Goal: Information Seeking & Learning: Learn about a topic

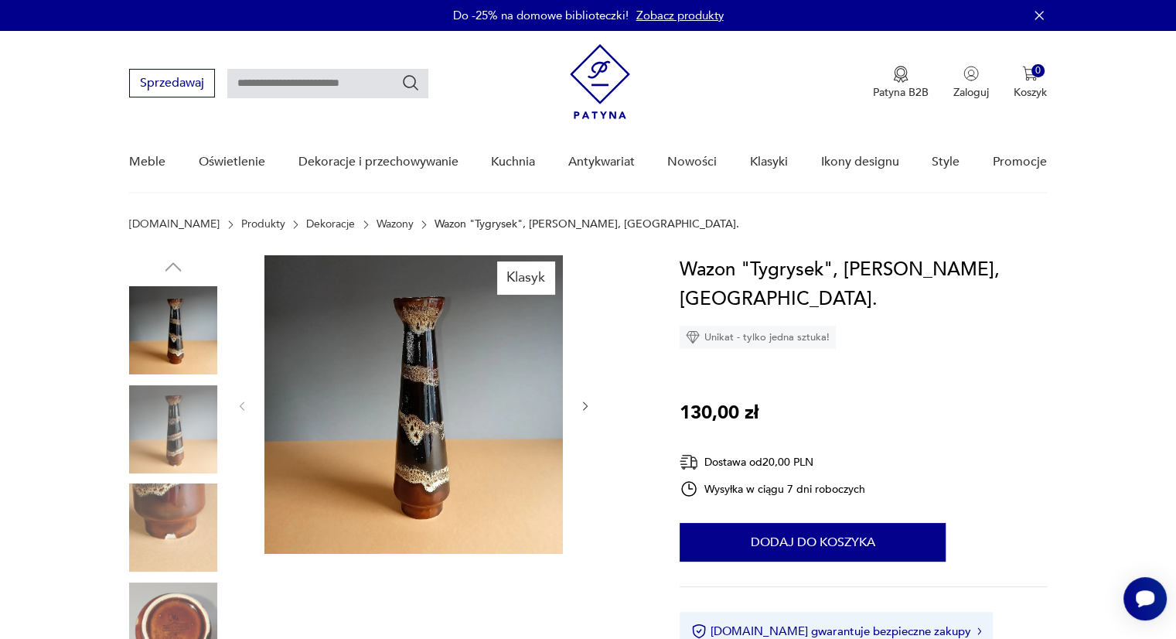
click at [159, 607] on img at bounding box center [173, 626] width 88 height 88
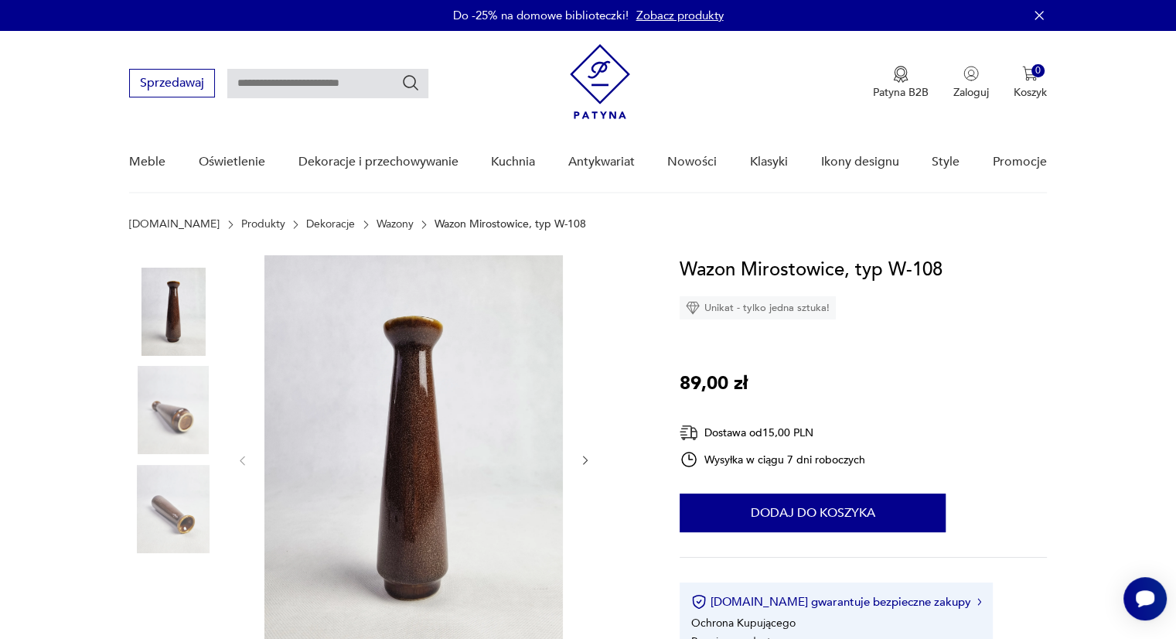
click at [584, 458] on icon "button" at bounding box center [585, 460] width 13 height 13
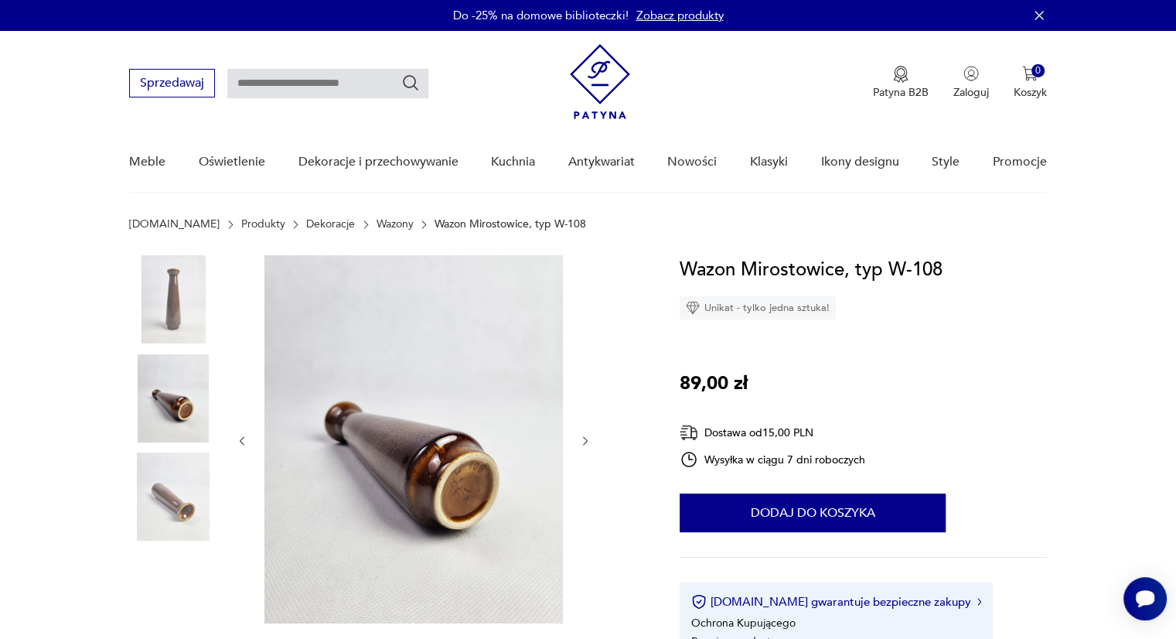
click at [461, 474] on img at bounding box center [413, 439] width 298 height 368
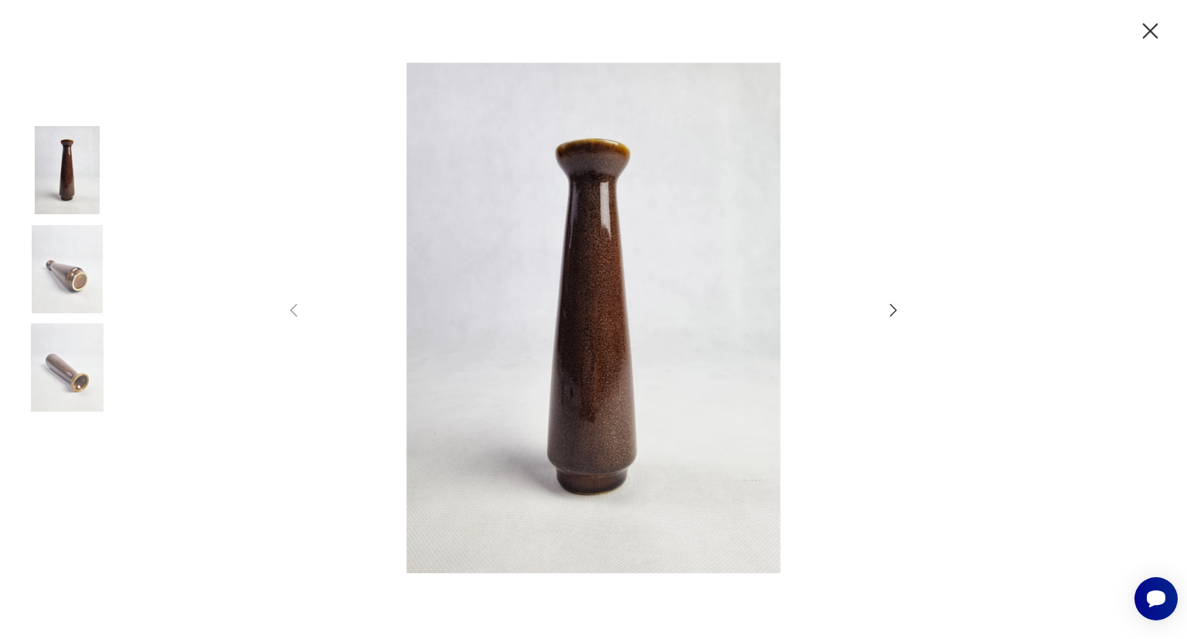
click at [894, 307] on icon "button" at bounding box center [894, 310] width 7 height 12
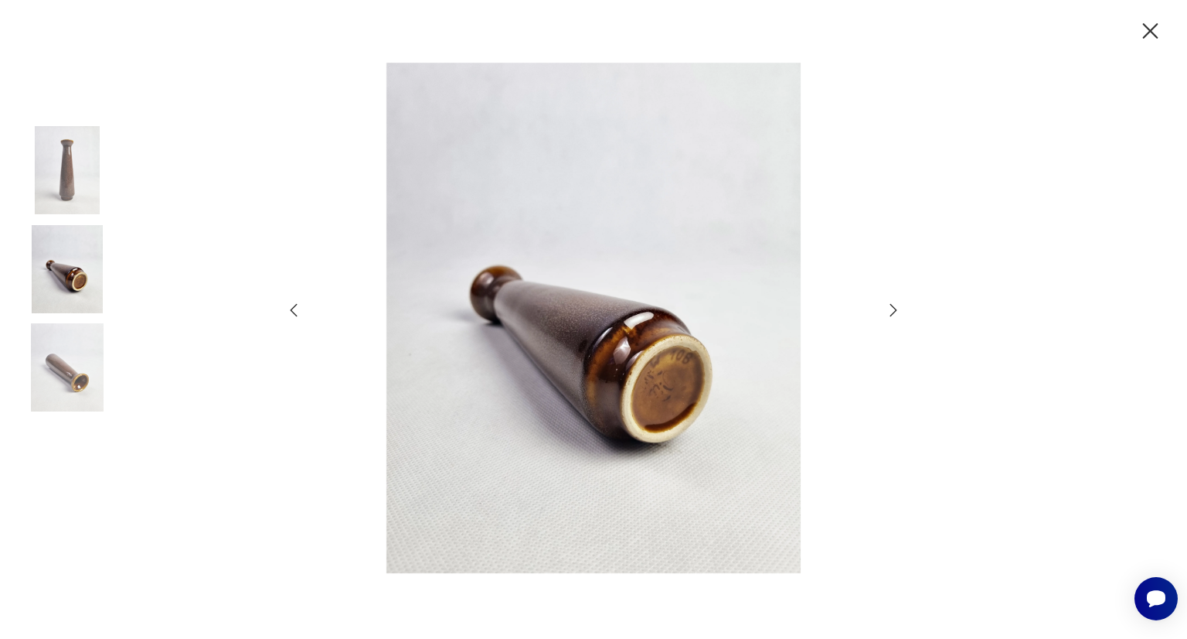
click at [1151, 28] on icon "button" at bounding box center [1150, 31] width 27 height 27
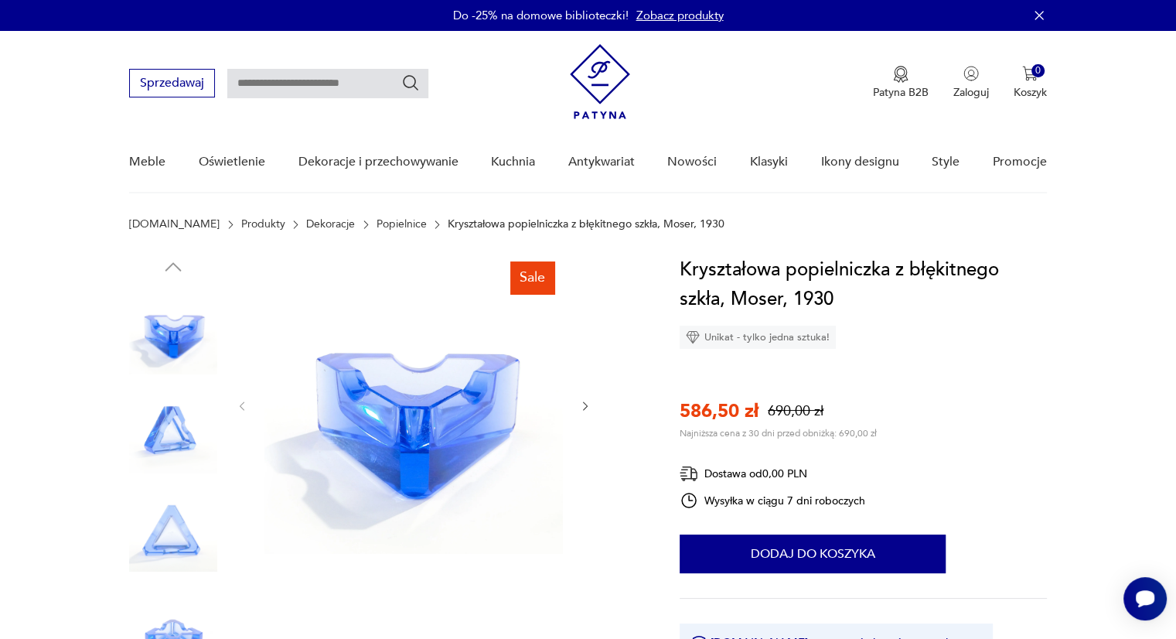
click at [585, 402] on icon "button" at bounding box center [585, 406] width 13 height 13
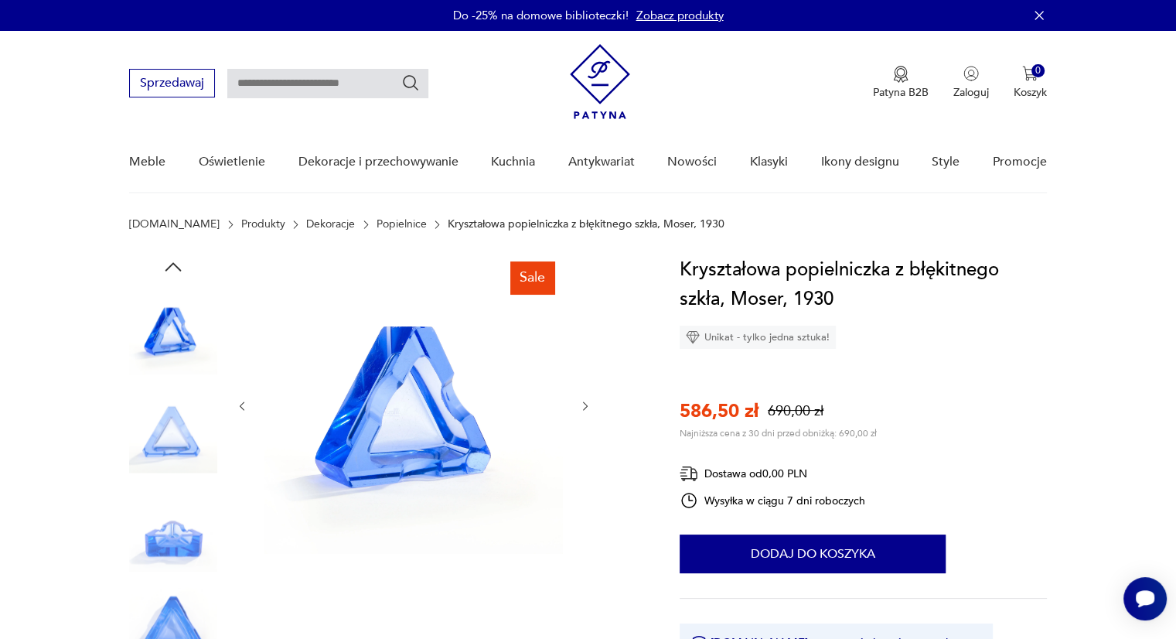
click at [585, 402] on icon "button" at bounding box center [585, 406] width 13 height 13
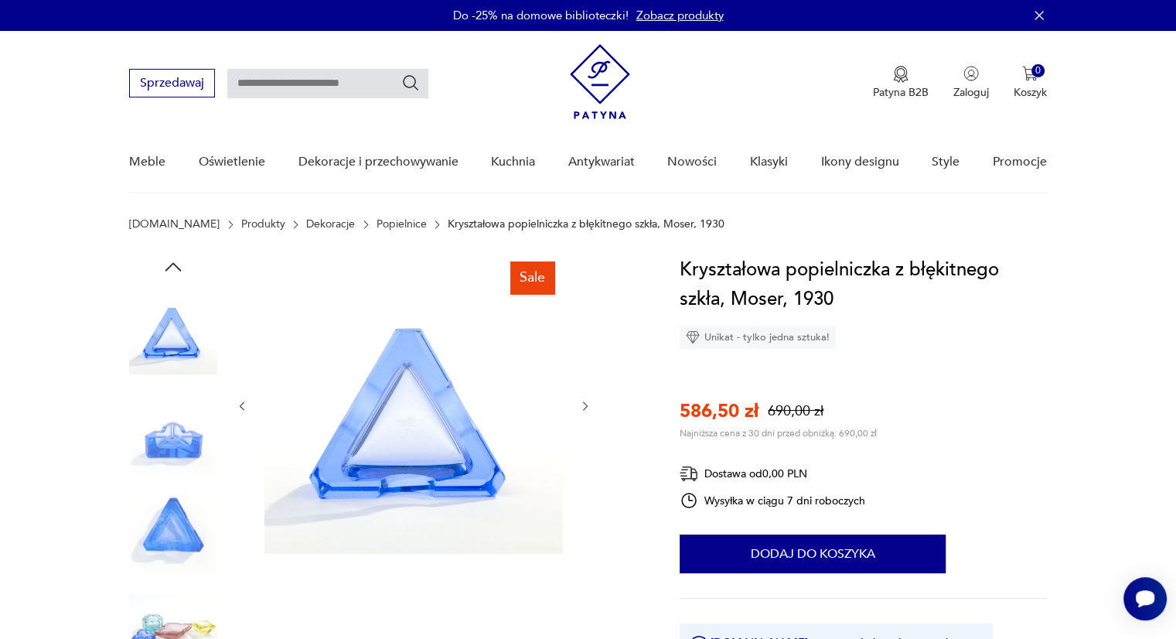
click at [585, 402] on icon "button" at bounding box center [585, 406] width 13 height 13
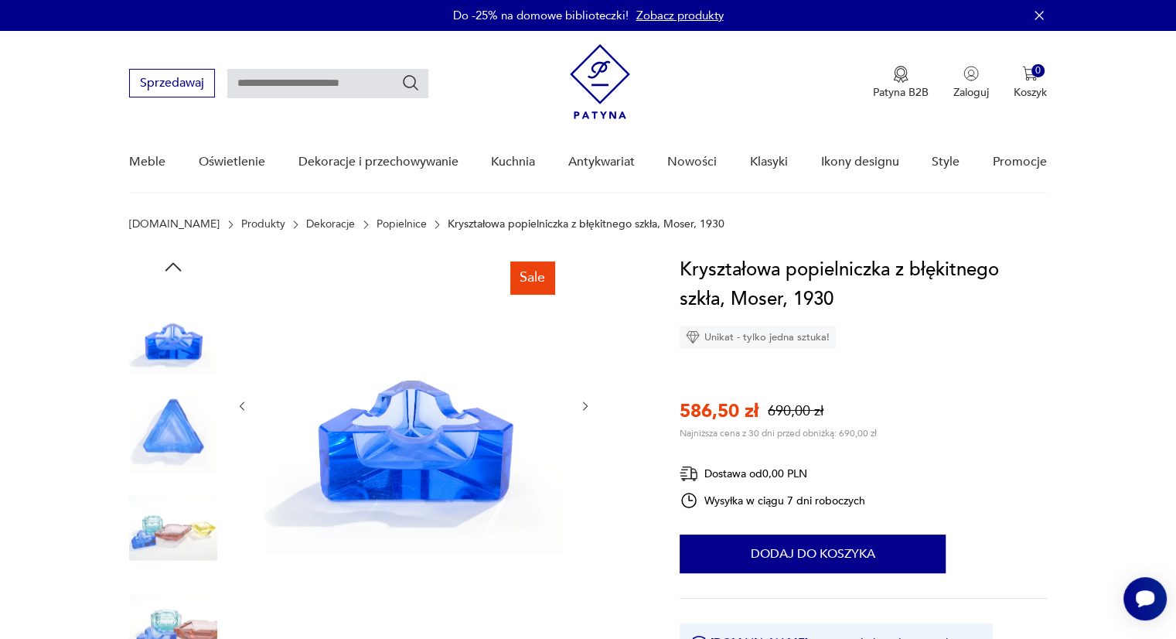
click at [585, 402] on icon "button" at bounding box center [585, 406] width 13 height 13
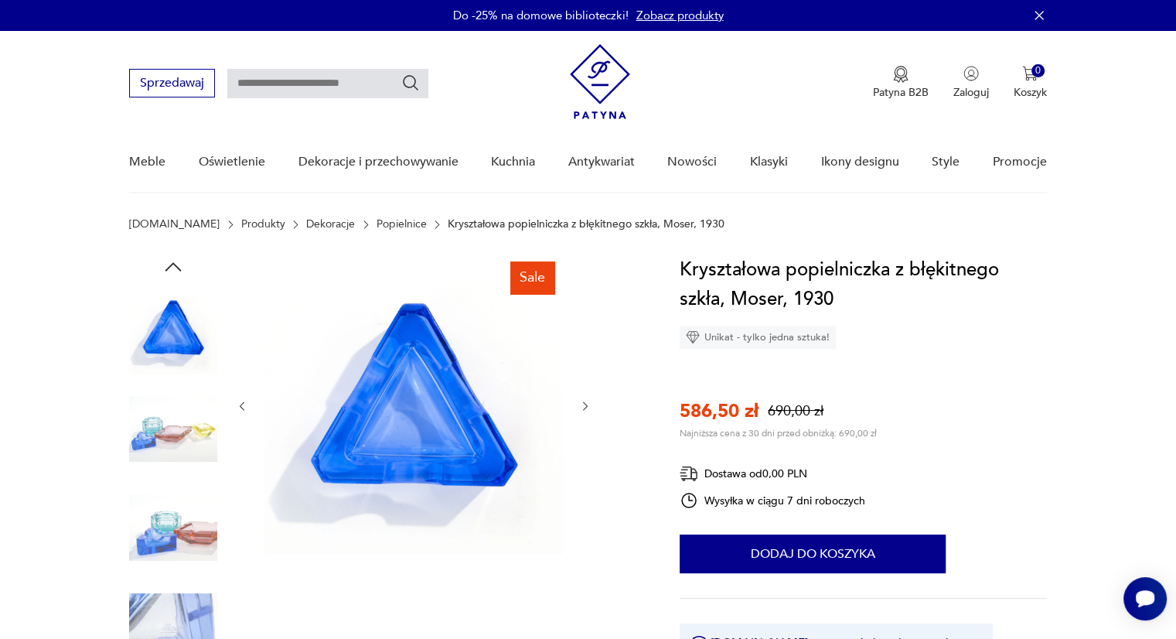
click at [585, 402] on icon "button" at bounding box center [585, 406] width 13 height 13
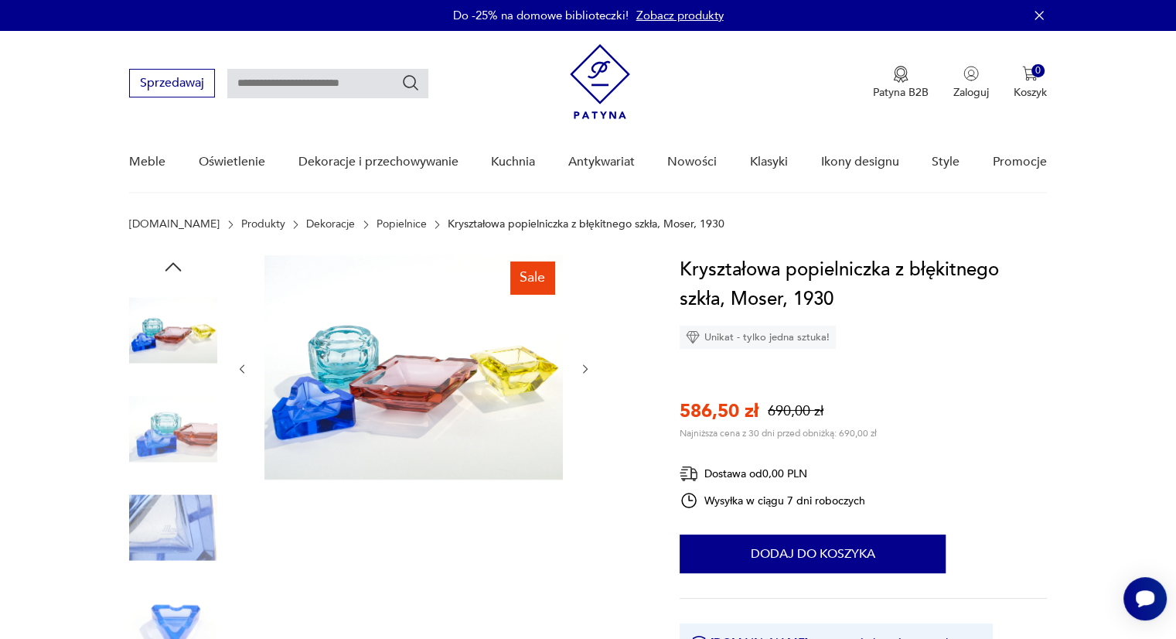
click at [581, 363] on icon "button" at bounding box center [585, 369] width 13 height 13
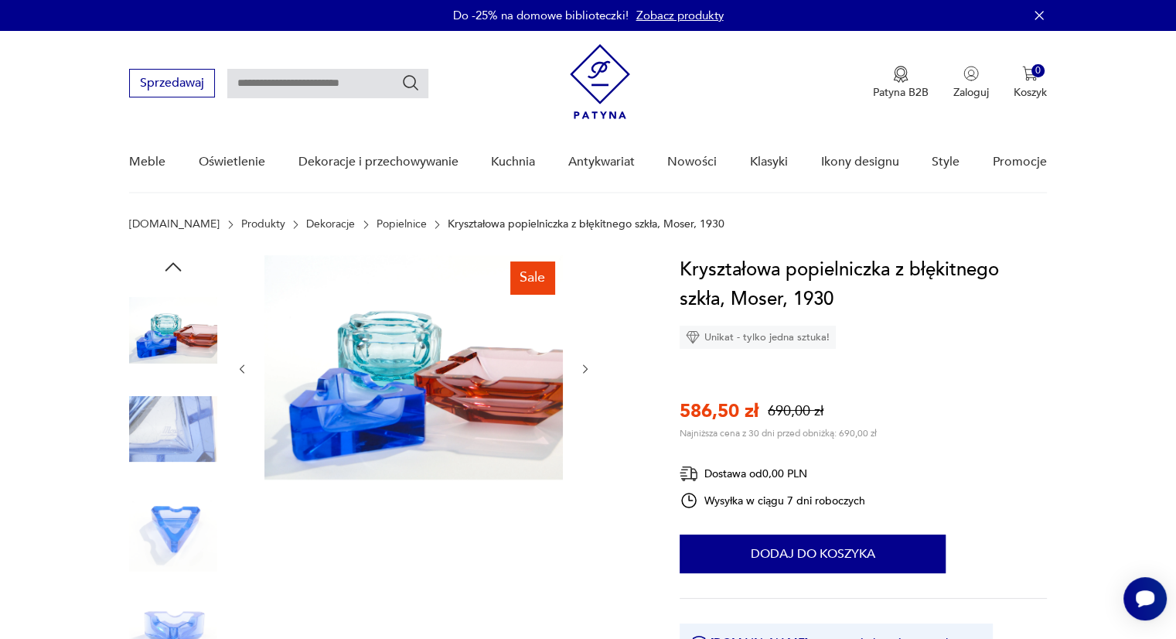
click at [581, 363] on icon "button" at bounding box center [585, 369] width 13 height 13
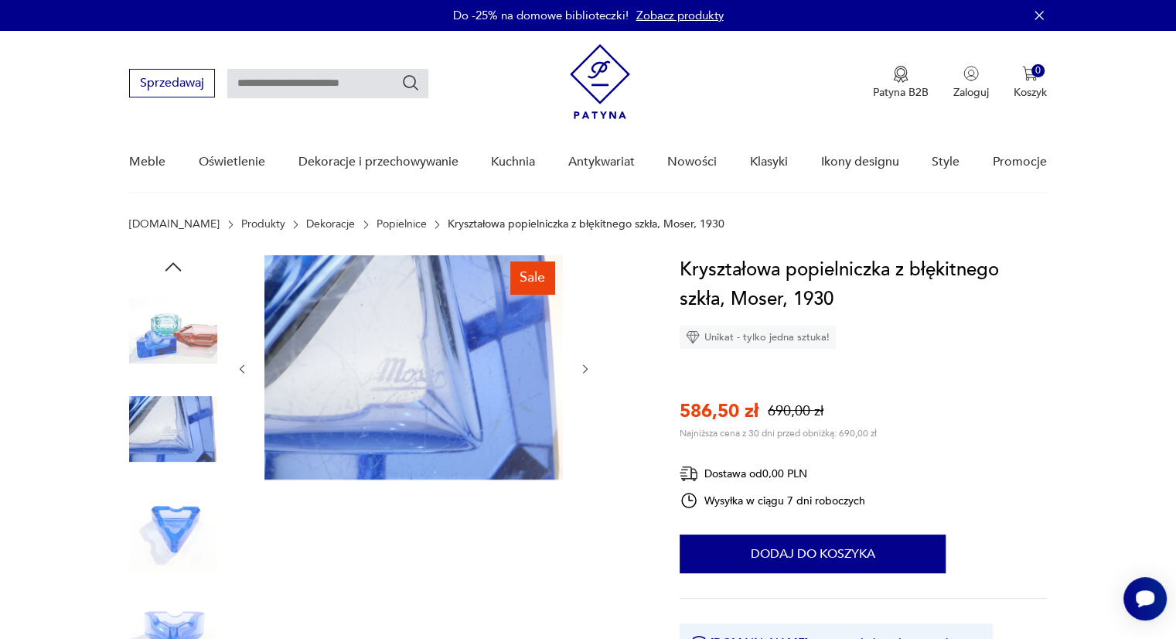
click at [581, 363] on icon "button" at bounding box center [585, 369] width 13 height 13
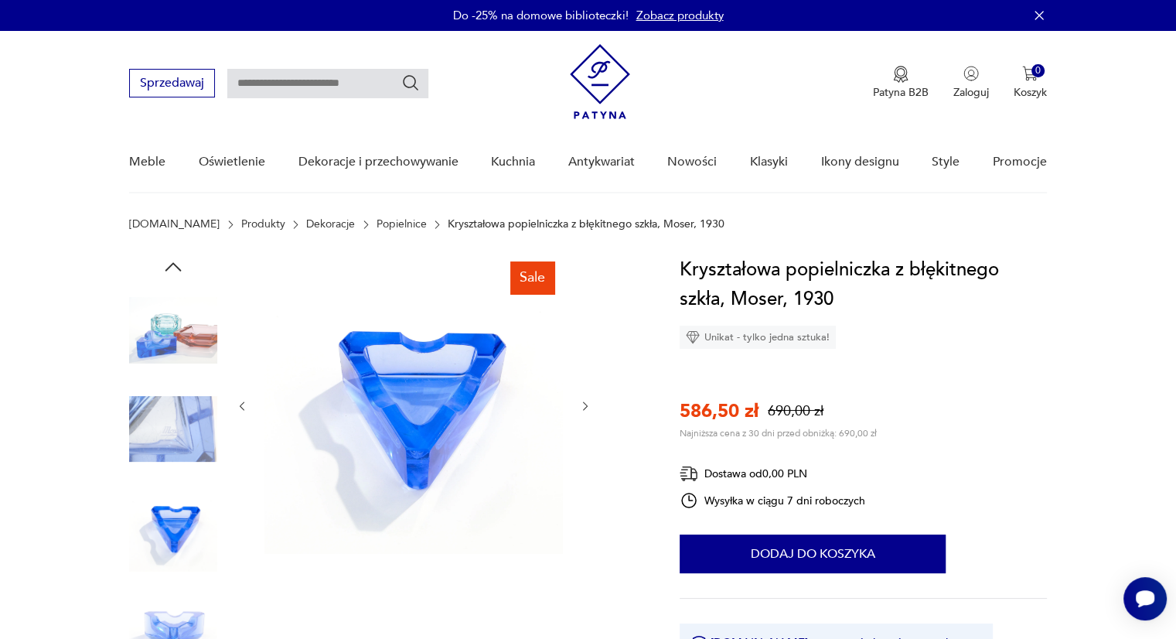
click at [581, 362] on div at bounding box center [414, 405] width 356 height 301
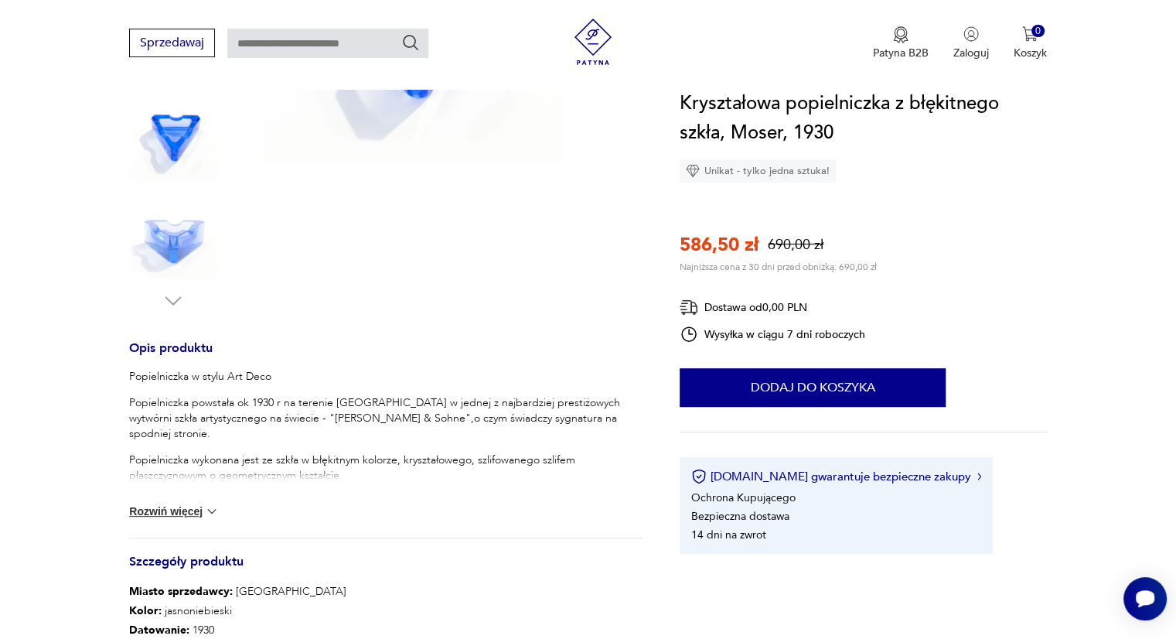
scroll to position [422, 0]
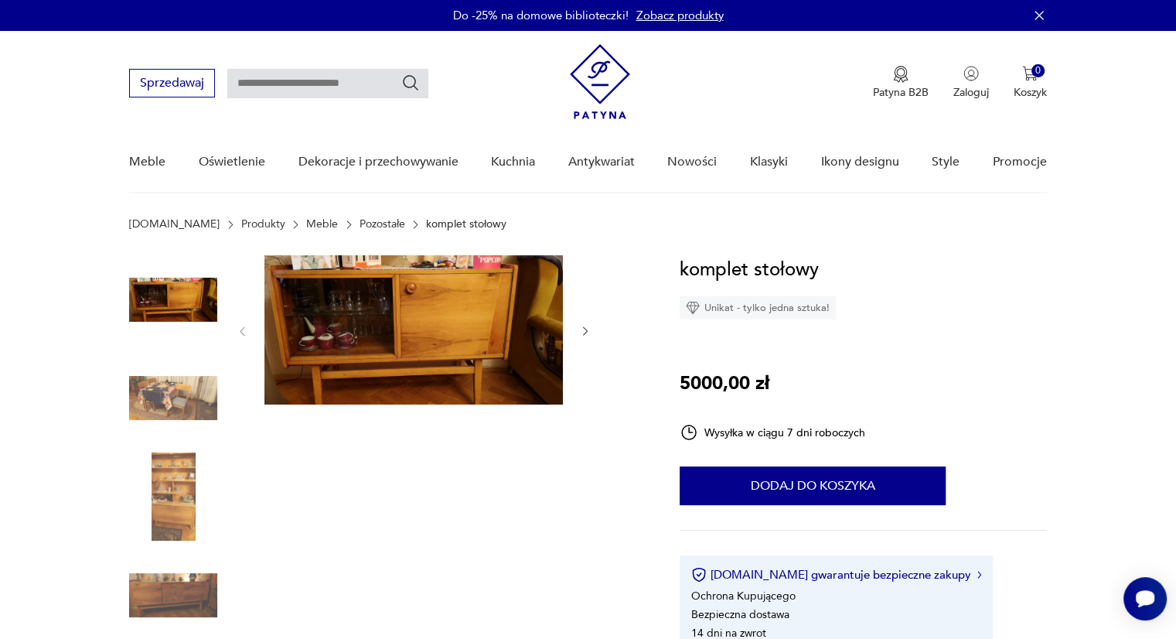
click at [579, 327] on icon "button" at bounding box center [585, 331] width 13 height 13
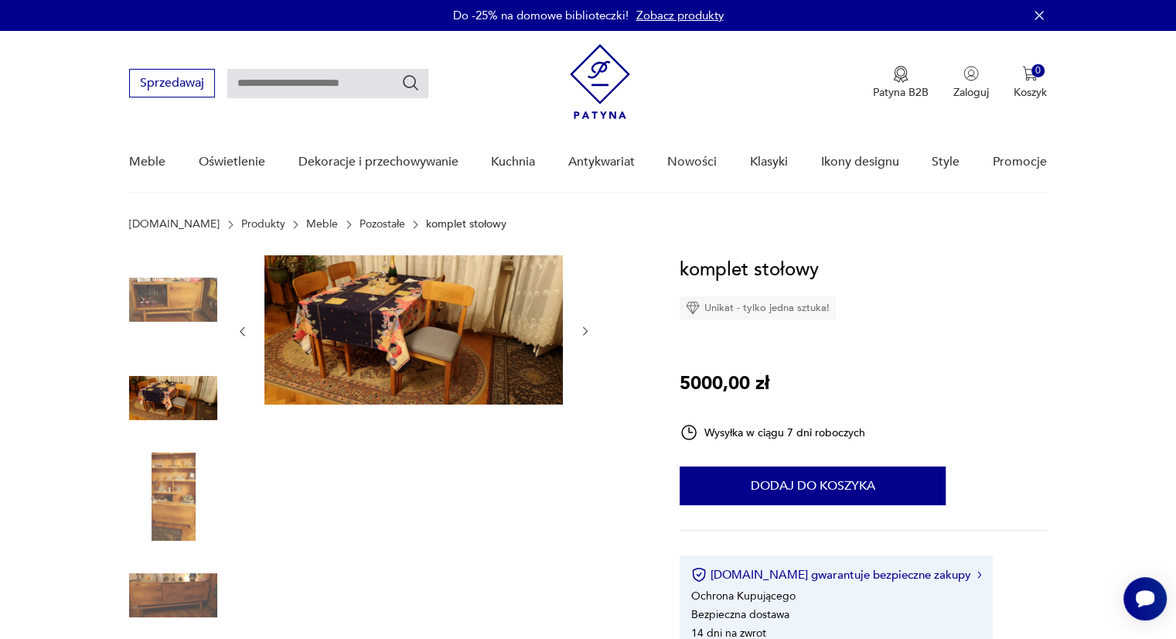
click at [579, 327] on icon "button" at bounding box center [585, 331] width 13 height 13
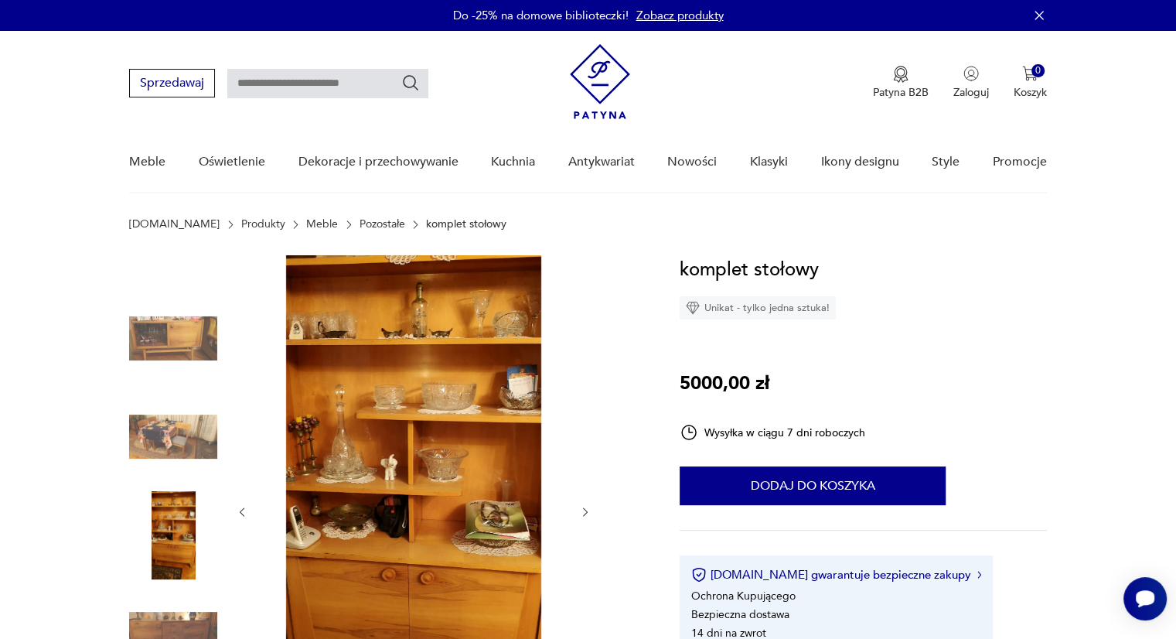
click at [581, 509] on icon "button" at bounding box center [585, 512] width 13 height 13
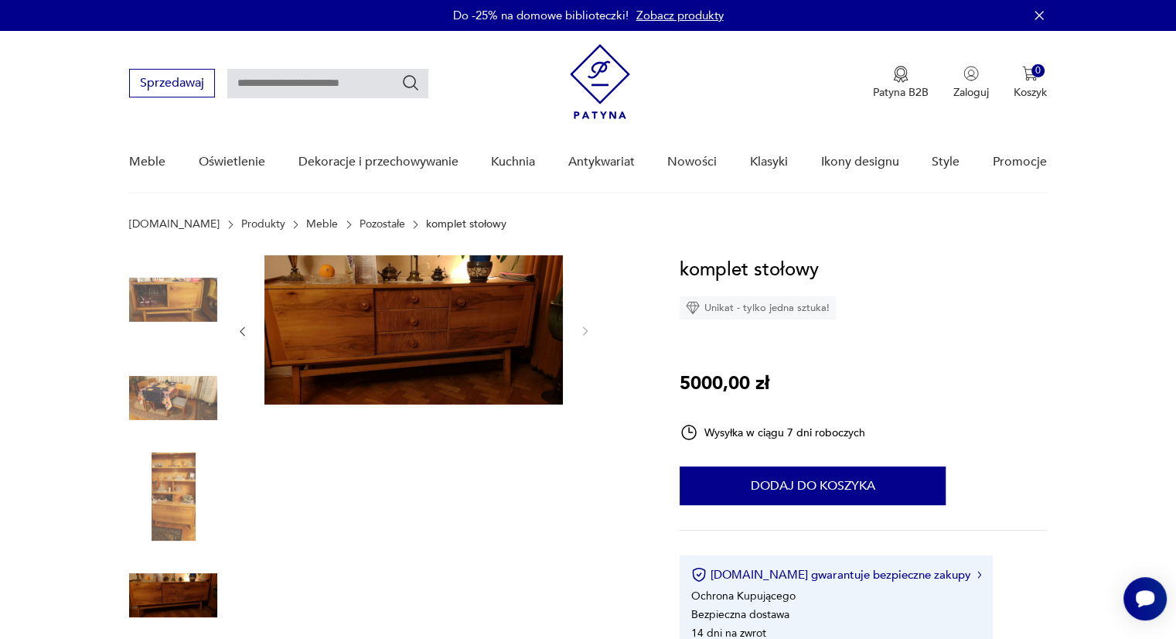
click at [443, 321] on img at bounding box center [413, 329] width 298 height 149
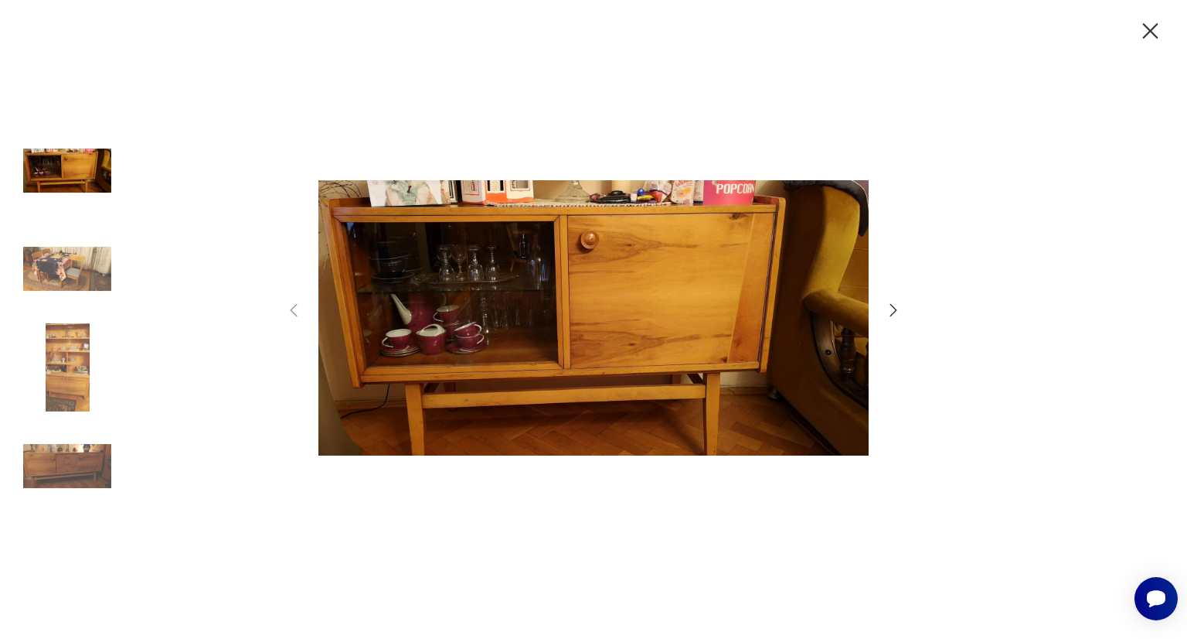
click at [884, 305] on icon "button" at bounding box center [893, 310] width 19 height 19
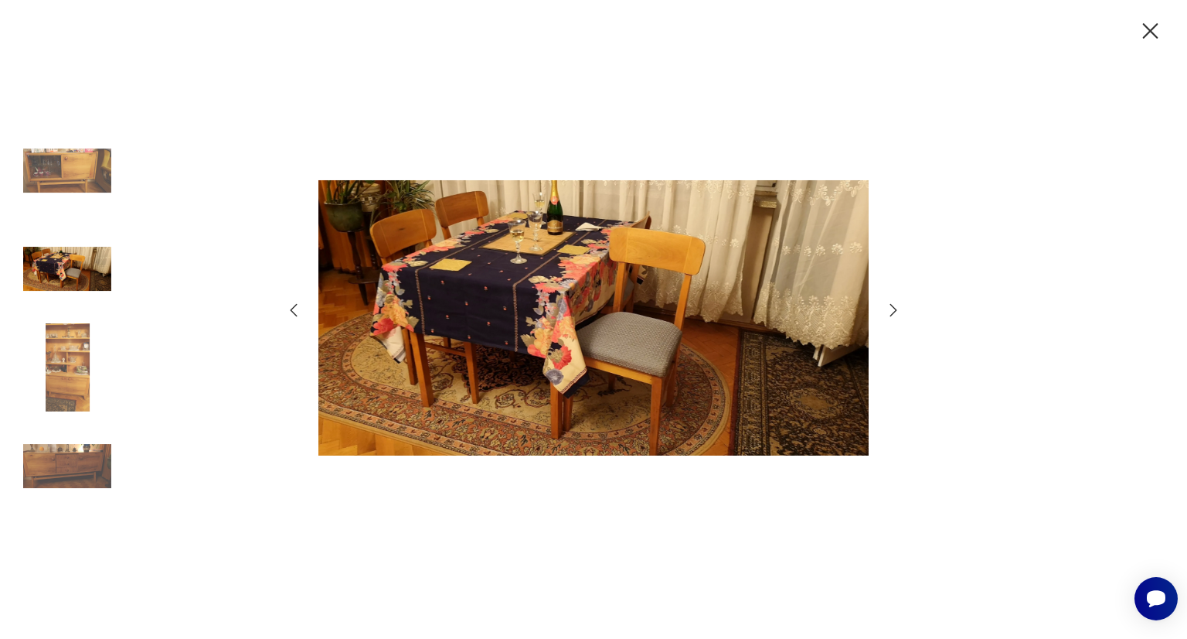
click at [898, 305] on icon "button" at bounding box center [893, 310] width 19 height 19
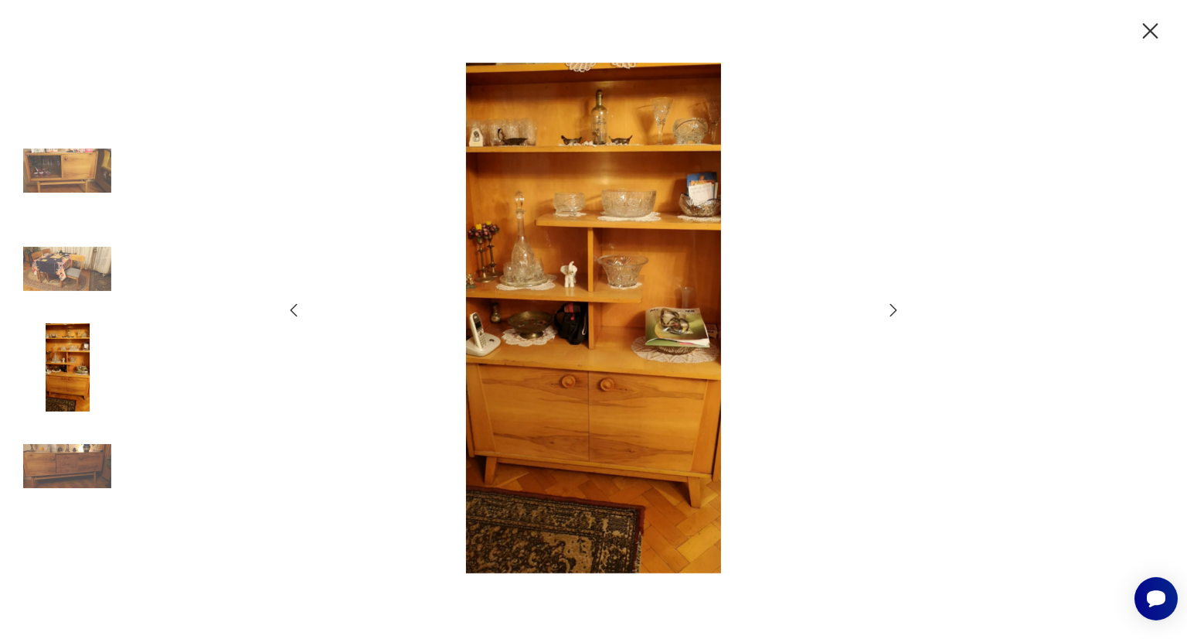
click at [898, 305] on icon "button" at bounding box center [893, 310] width 19 height 19
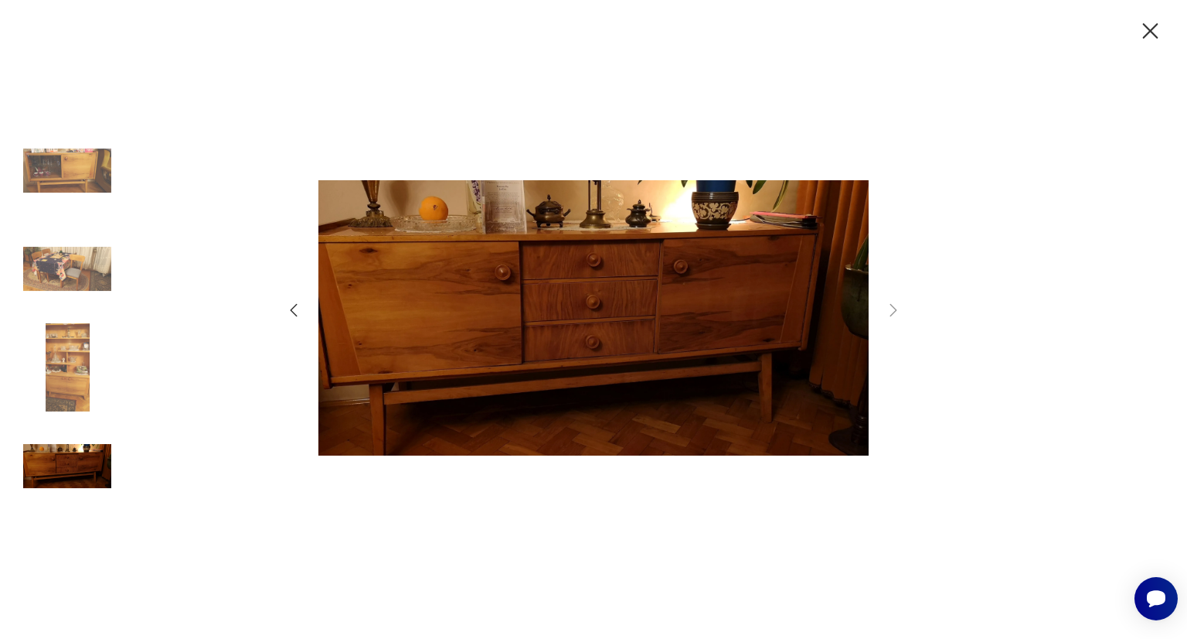
click at [1143, 29] on icon "button" at bounding box center [1150, 31] width 27 height 27
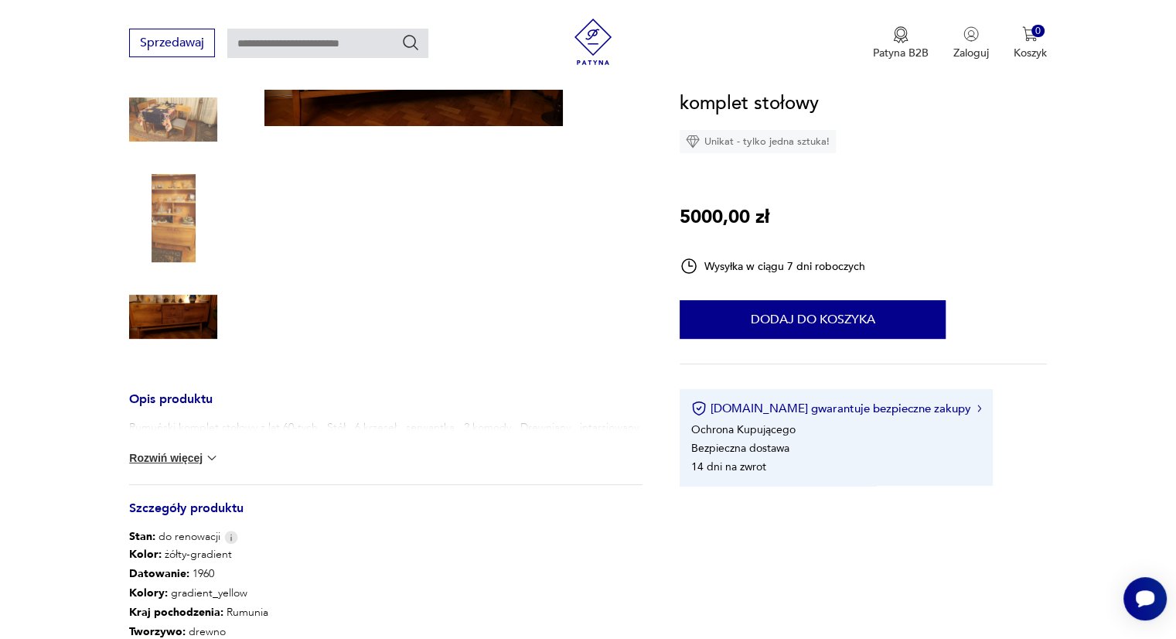
scroll to position [412, 0]
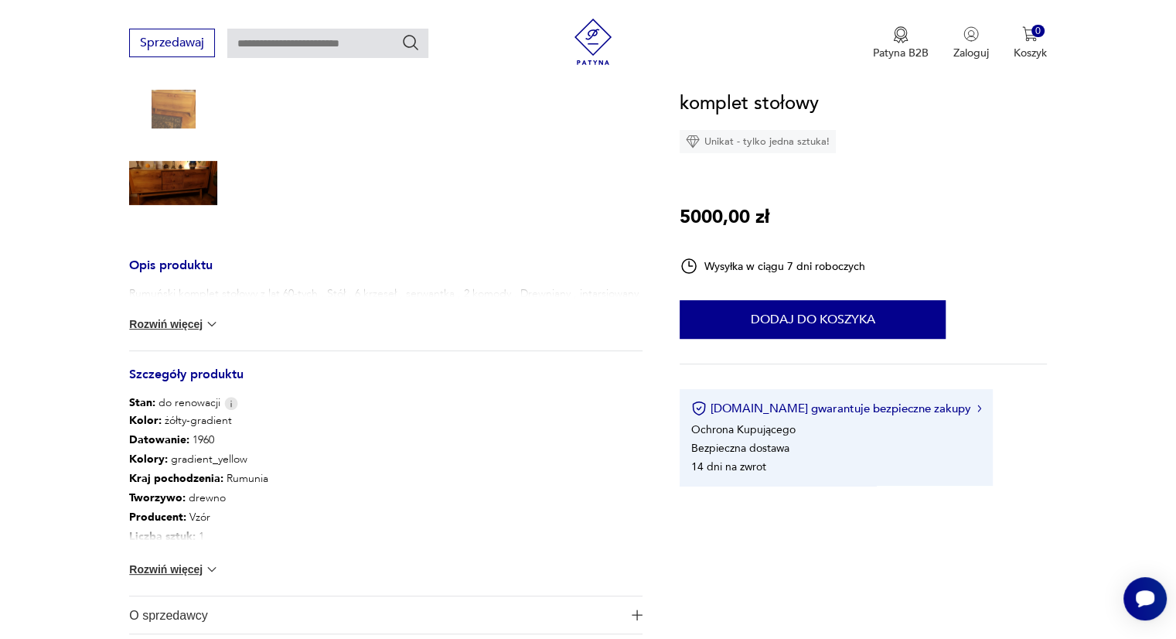
click at [187, 561] on button "Rozwiń więcej" at bounding box center [174, 568] width 90 height 15
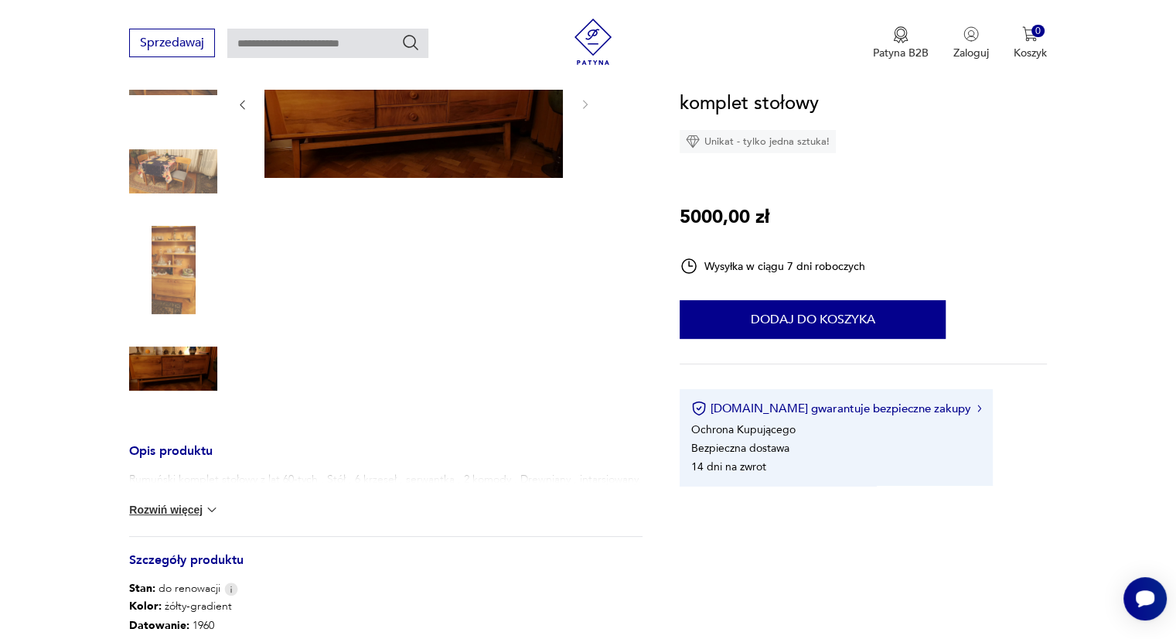
scroll to position [257, 0]
